Goal: Task Accomplishment & Management: Manage account settings

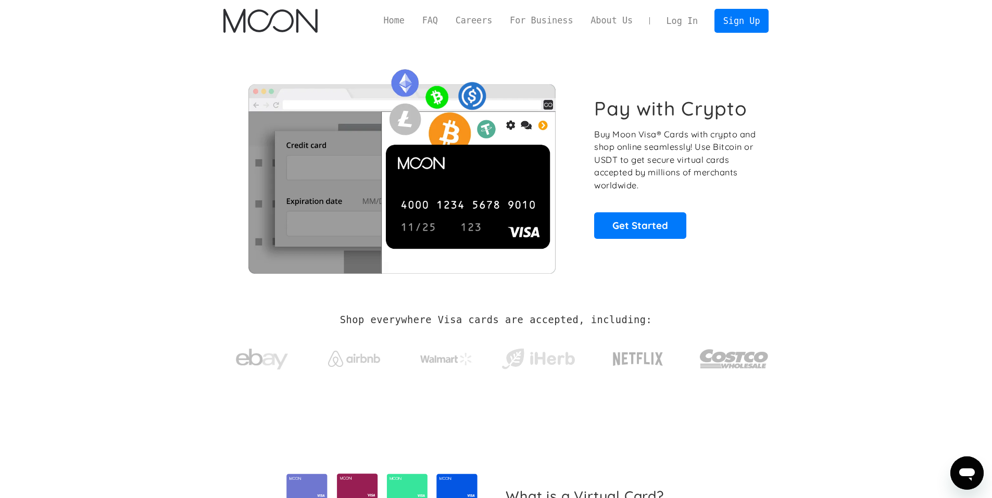
click at [675, 23] on link "Log In" at bounding box center [682, 20] width 49 height 23
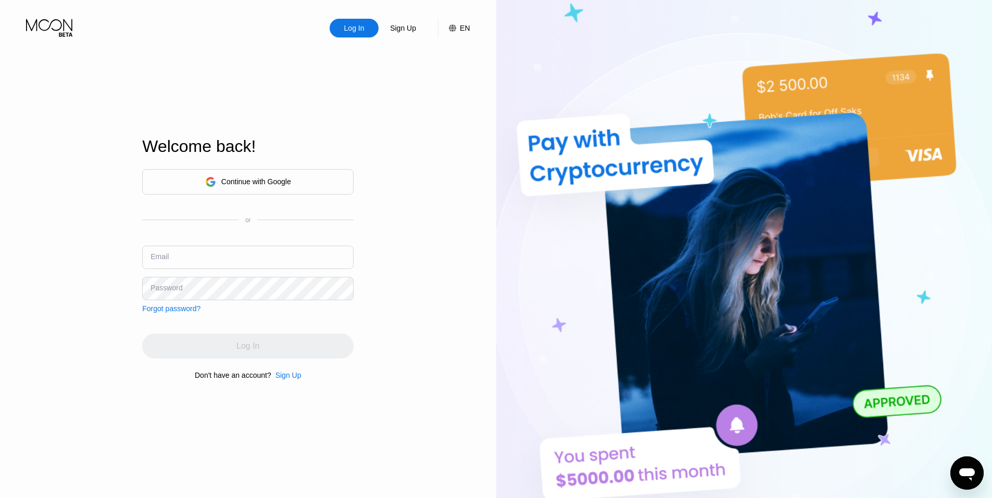
type input "[EMAIL_ADDRESS][DOMAIN_NAME]"
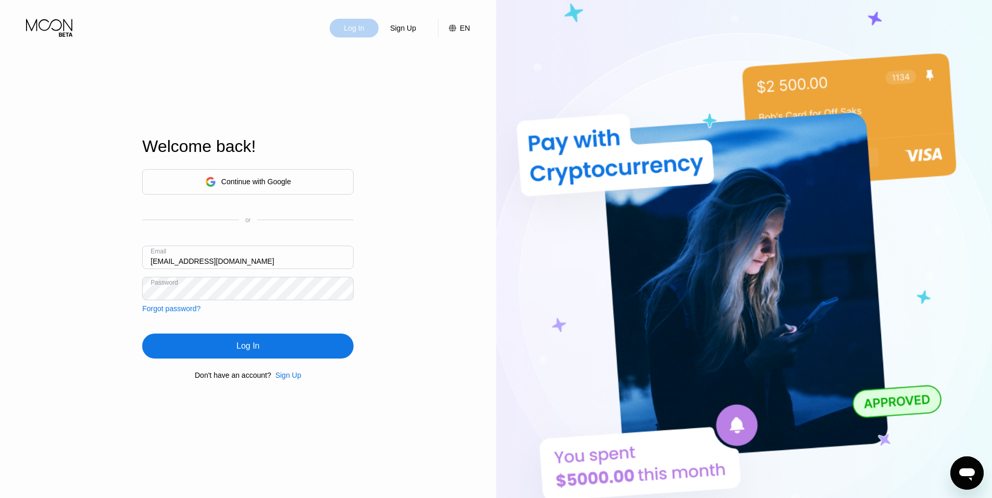
click at [360, 33] on div "Log In" at bounding box center [354, 28] width 22 height 10
click at [239, 344] on div "Log In" at bounding box center [247, 346] width 23 height 10
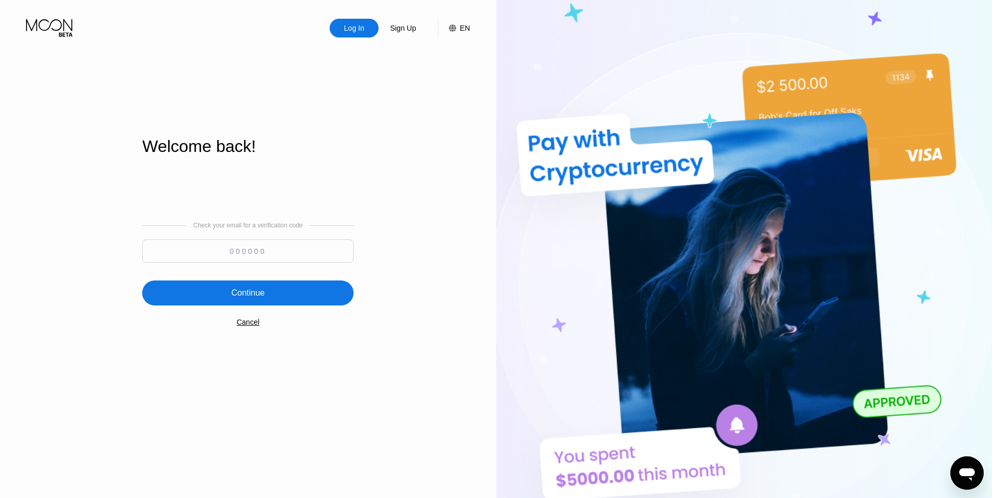
click at [313, 236] on div "Check your email for a verification code" at bounding box center [247, 245] width 211 height 46
click at [310, 251] on input at bounding box center [247, 250] width 211 height 23
paste input "749364"
type input "749364"
click at [289, 293] on div "Continue" at bounding box center [247, 293] width 211 height 25
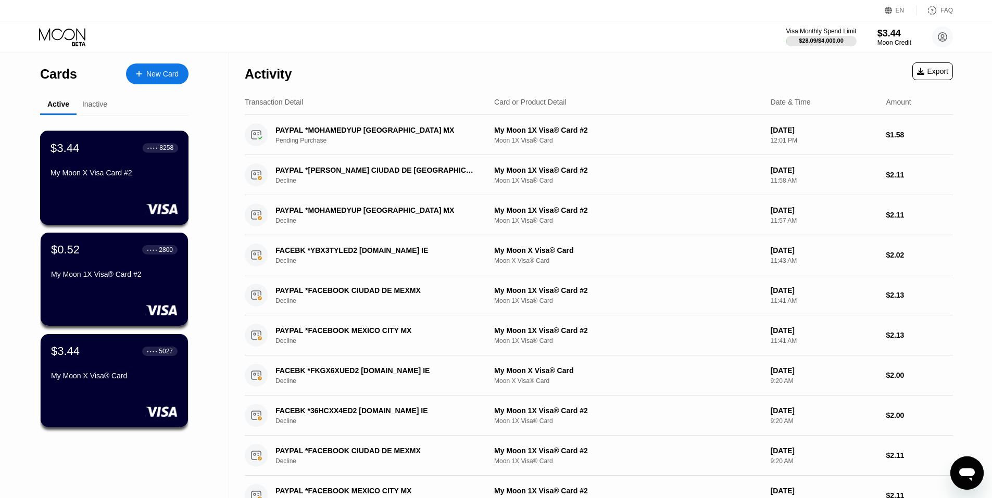
click at [142, 173] on div "My Moon X Visa Card #2" at bounding box center [114, 173] width 128 height 8
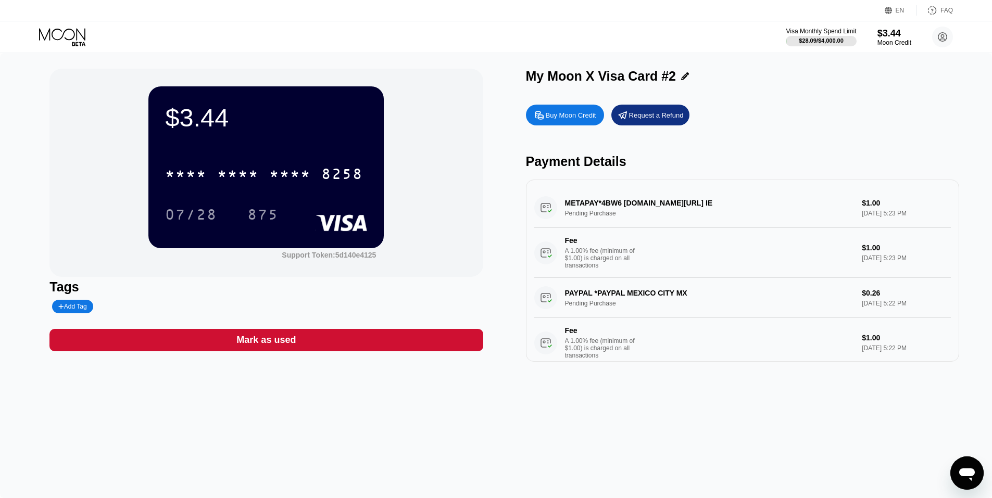
click at [206, 167] on div "* * * * * * * * * * * * 8258" at bounding box center [264, 174] width 210 height 26
click at [264, 220] on div "875" at bounding box center [262, 216] width 31 height 17
click at [65, 34] on icon at bounding box center [63, 37] width 48 height 18
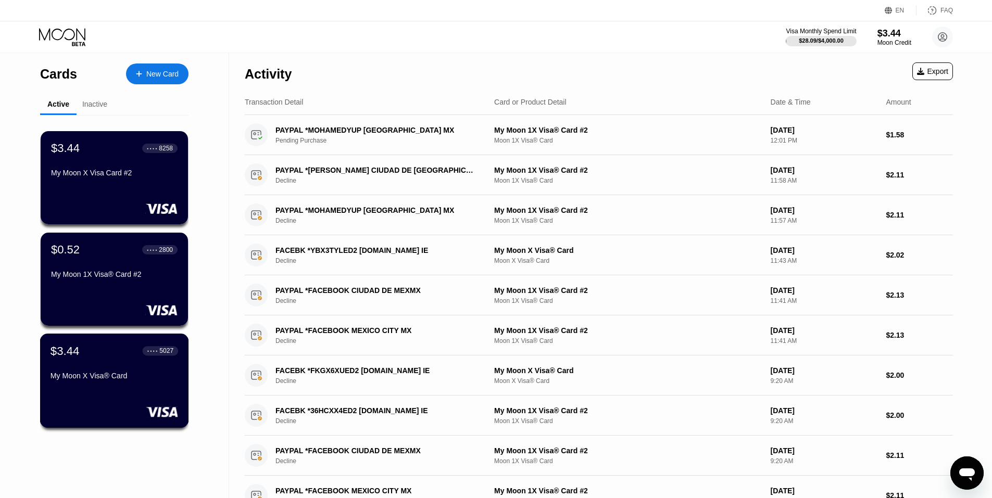
click at [90, 380] on div "My Moon X Visa® Card" at bounding box center [114, 376] width 128 height 8
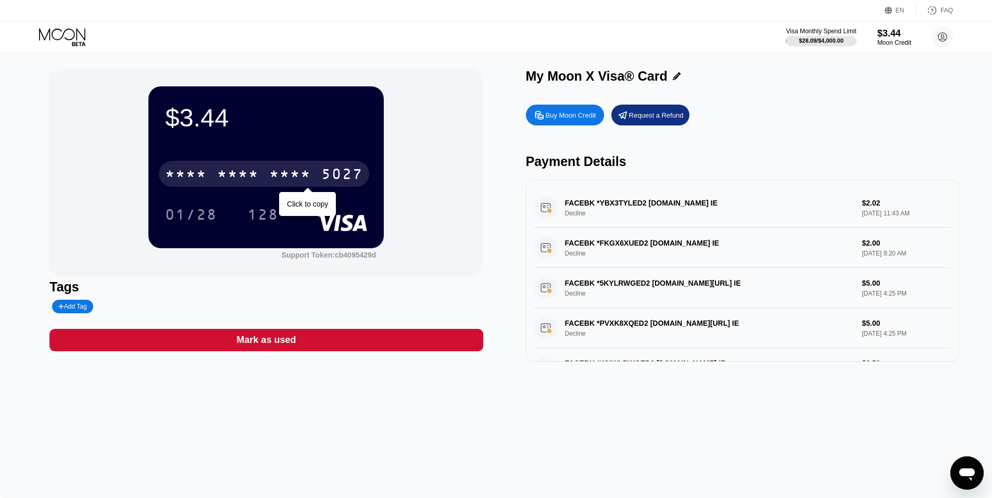
click at [276, 178] on div "* * * *" at bounding box center [290, 175] width 42 height 17
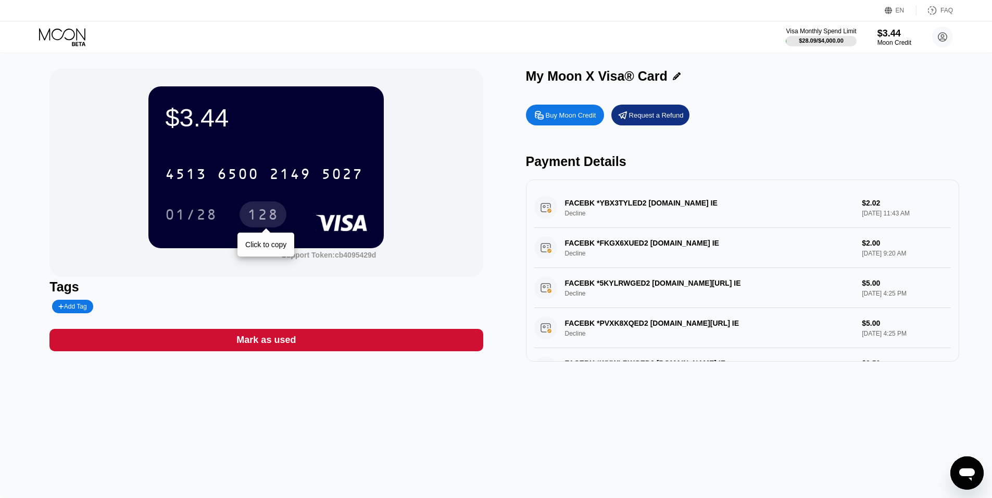
click at [269, 212] on div "128" at bounding box center [262, 216] width 31 height 17
click at [55, 39] on icon at bounding box center [63, 37] width 48 height 18
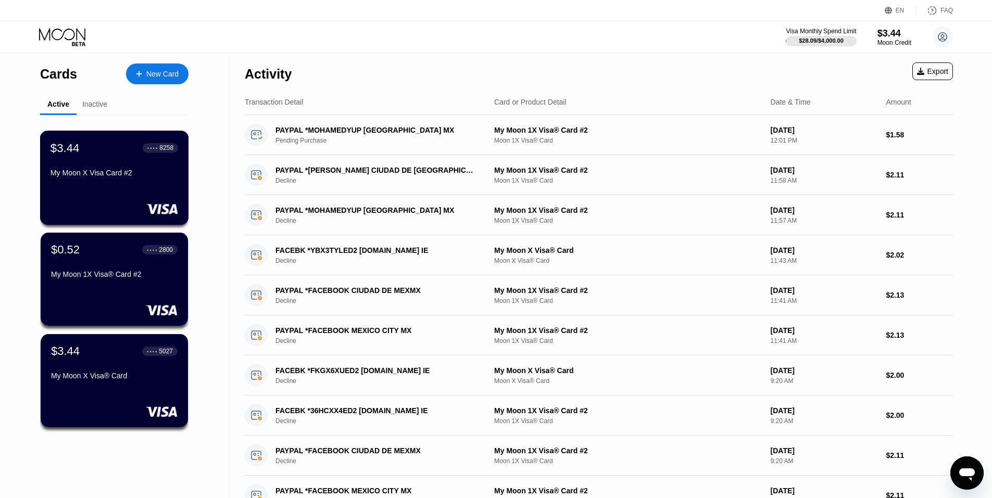
click at [142, 187] on div "$3.44 ● ● ● ● 8258 My Moon X Visa Card #2" at bounding box center [114, 178] width 149 height 94
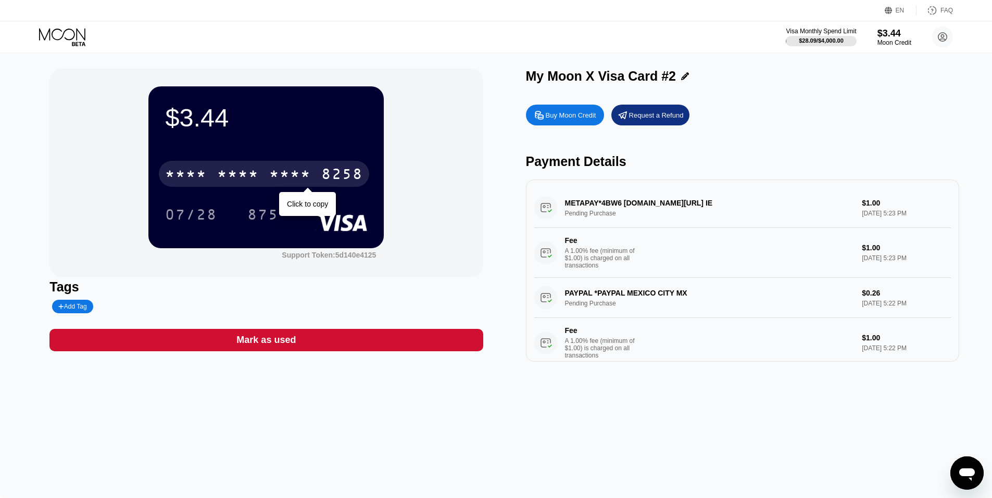
click at [276, 177] on div "* * * *" at bounding box center [290, 175] width 42 height 17
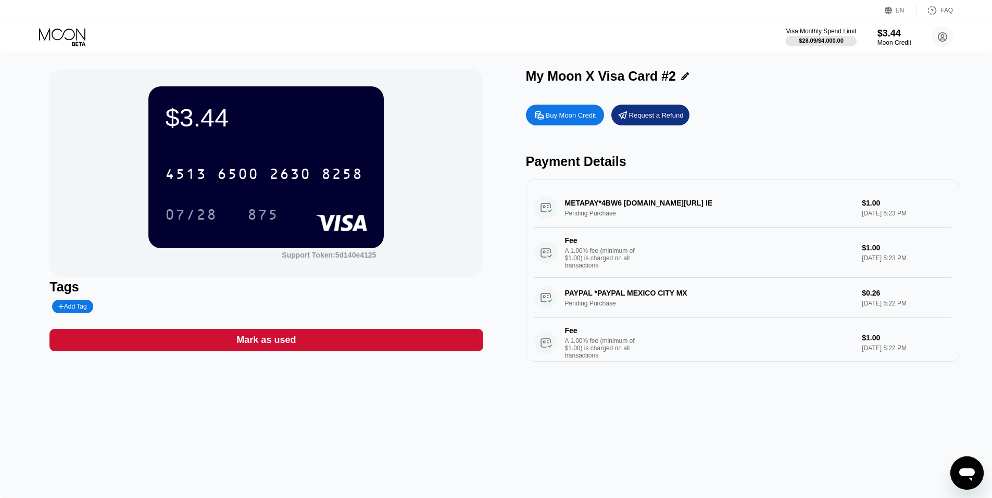
click at [68, 30] on icon at bounding box center [63, 37] width 48 height 18
